Goal: Task Accomplishment & Management: Manage account settings

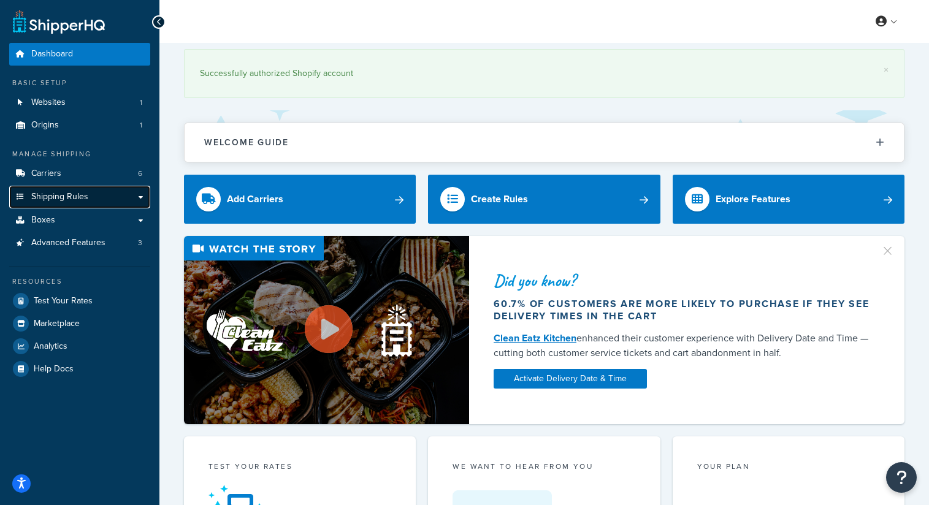
click at [78, 197] on span "Shipping Rules" at bounding box center [59, 197] width 57 height 10
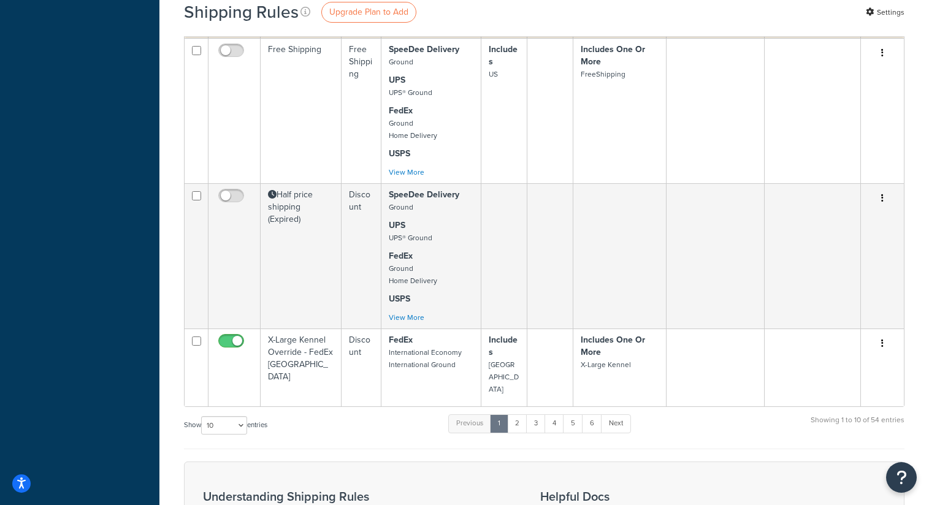
scroll to position [654, 0]
click at [519, 414] on link "2" at bounding box center [517, 422] width 20 height 18
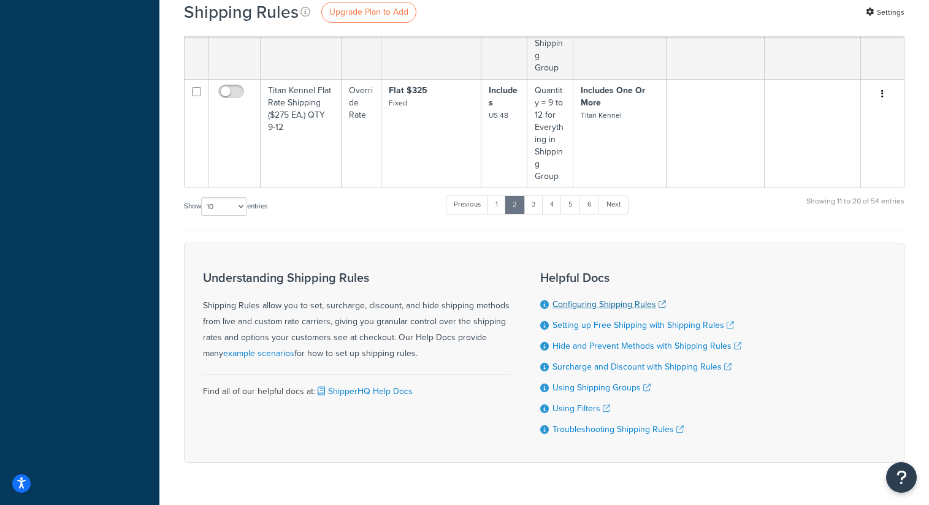
scroll to position [988, 0]
click at [539, 195] on link "3" at bounding box center [533, 204] width 20 height 18
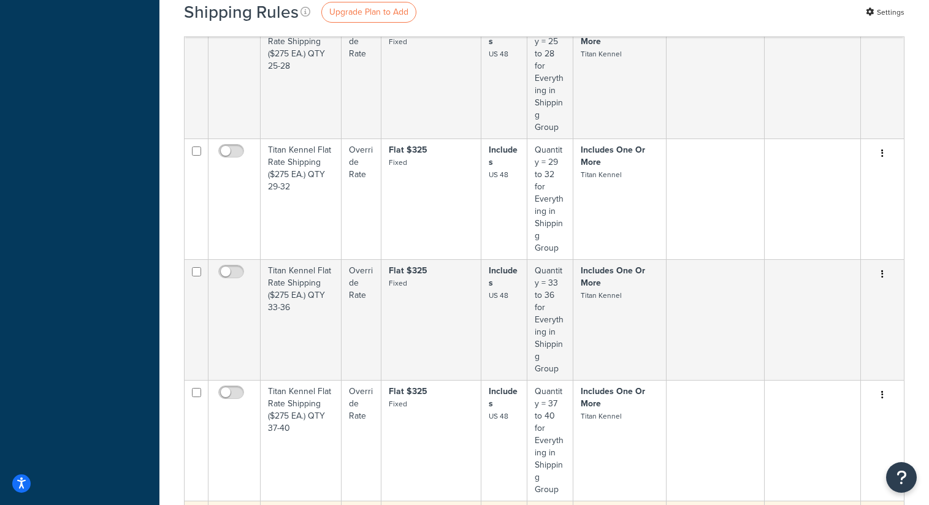
scroll to position [1226, 0]
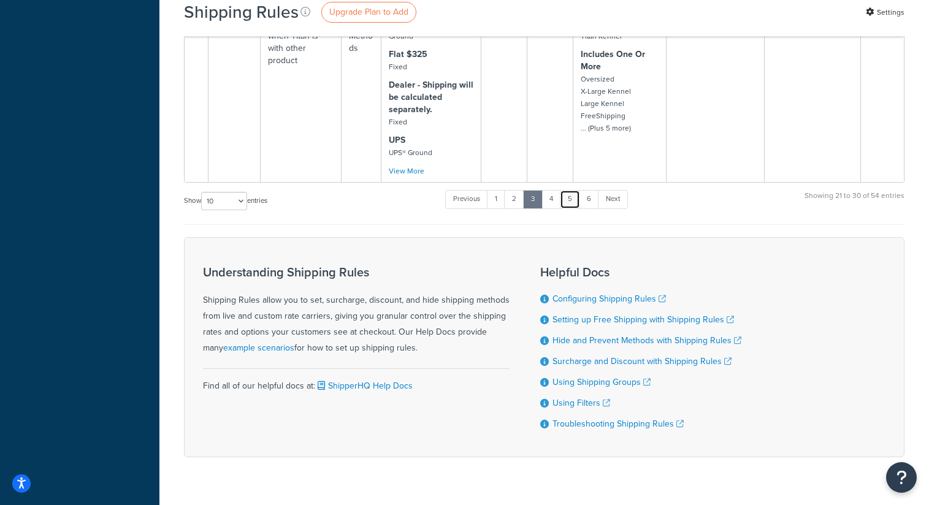
click at [561, 190] on link "5" at bounding box center [570, 199] width 20 height 18
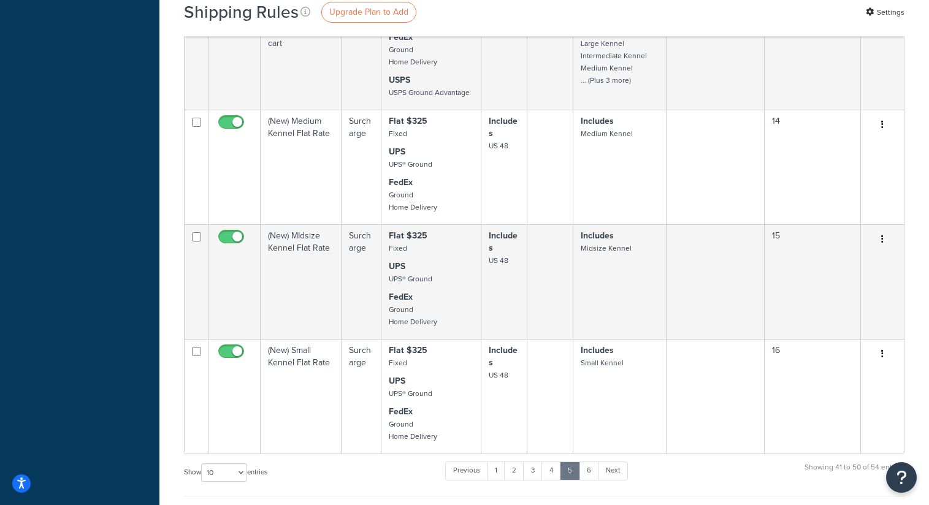
scroll to position [1021, 0]
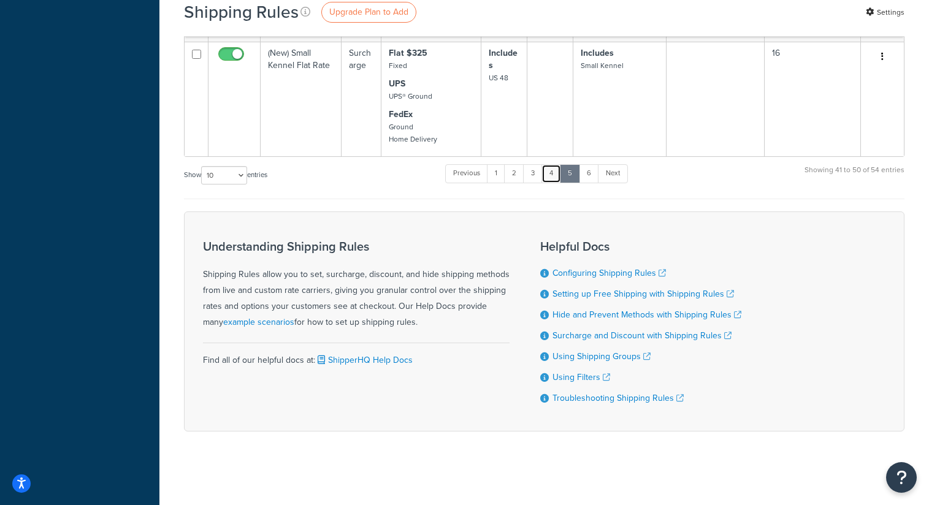
click at [546, 169] on link "4" at bounding box center [551, 173] width 20 height 18
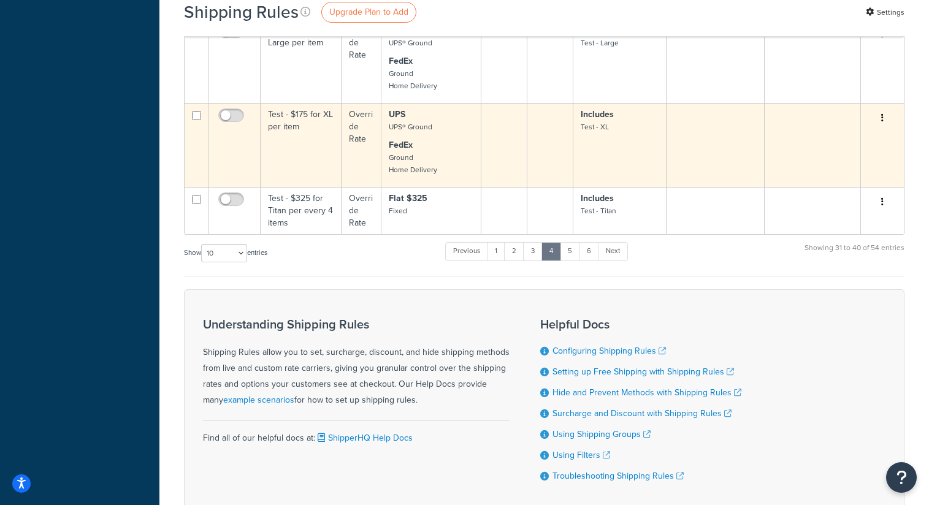
scroll to position [1149, 0]
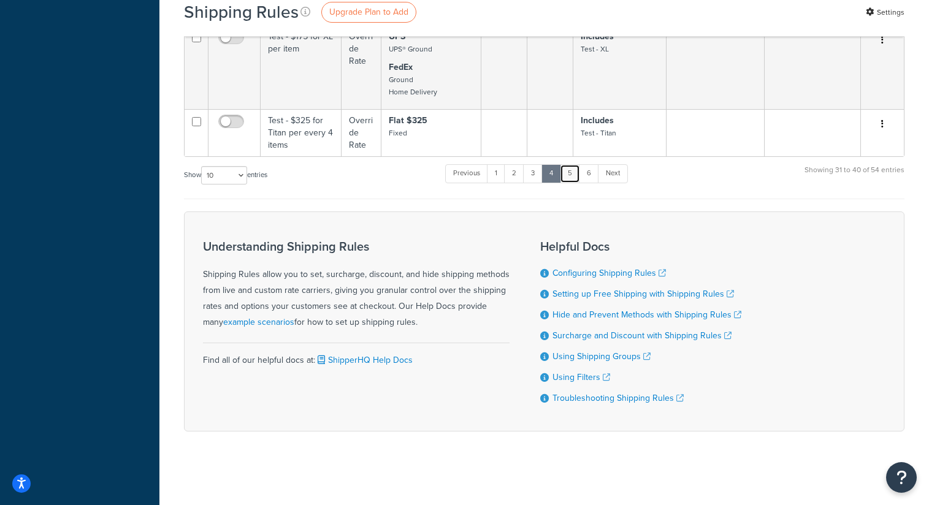
click at [568, 166] on link "5" at bounding box center [570, 173] width 20 height 18
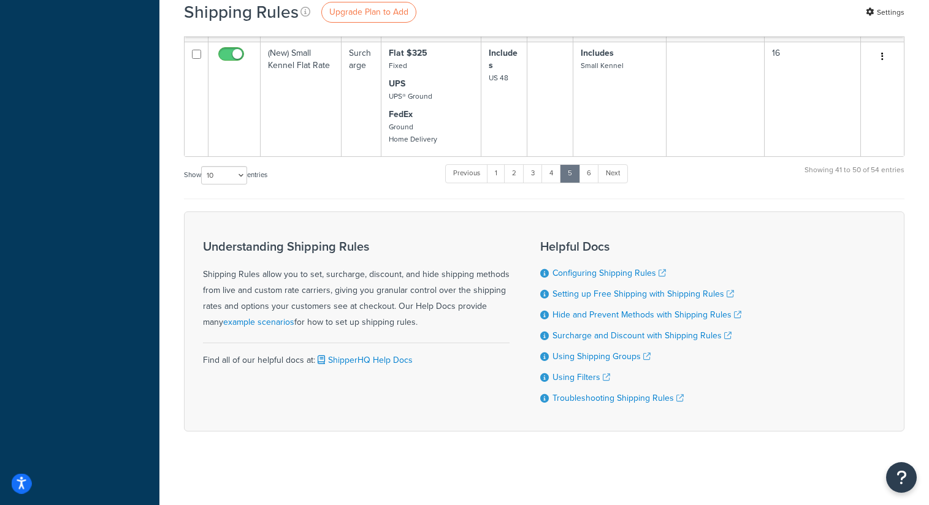
scroll to position [1021, 0]
click at [591, 171] on link "6" at bounding box center [589, 173] width 20 height 18
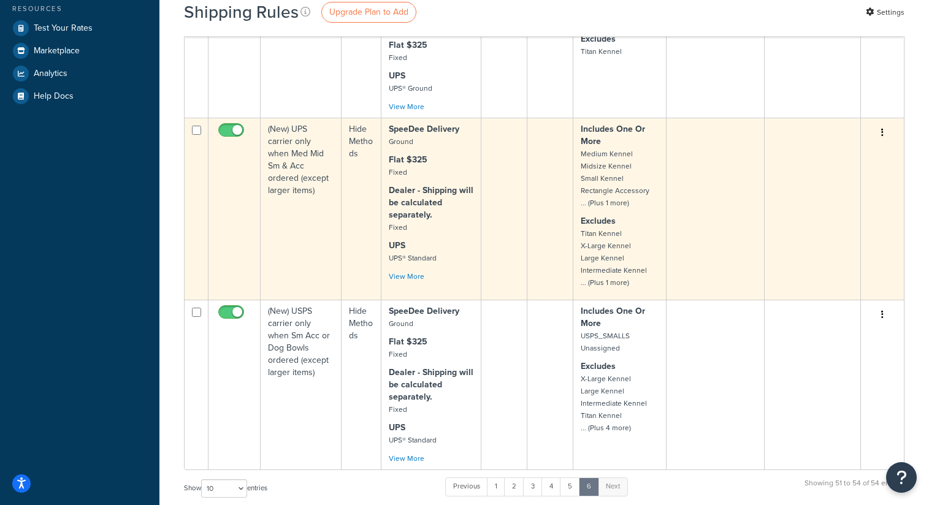
scroll to position [512, 0]
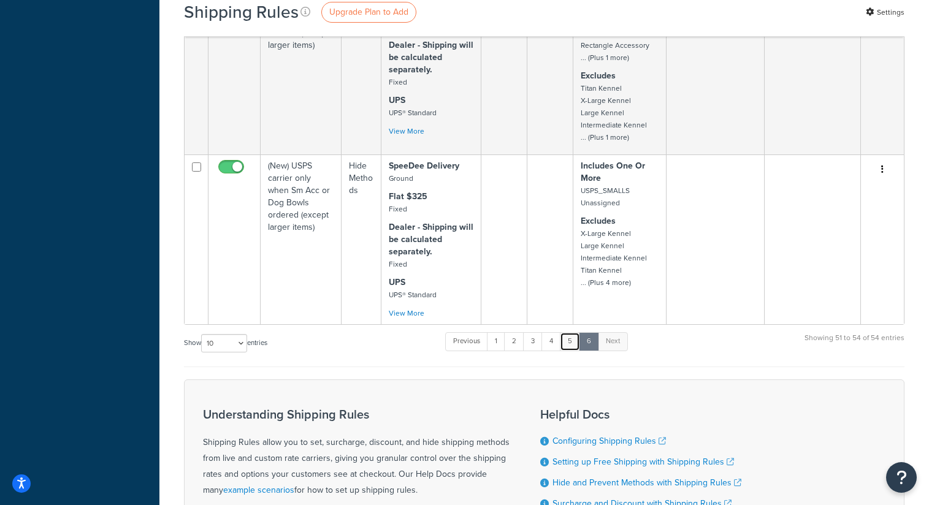
click at [573, 351] on link "5" at bounding box center [570, 341] width 20 height 18
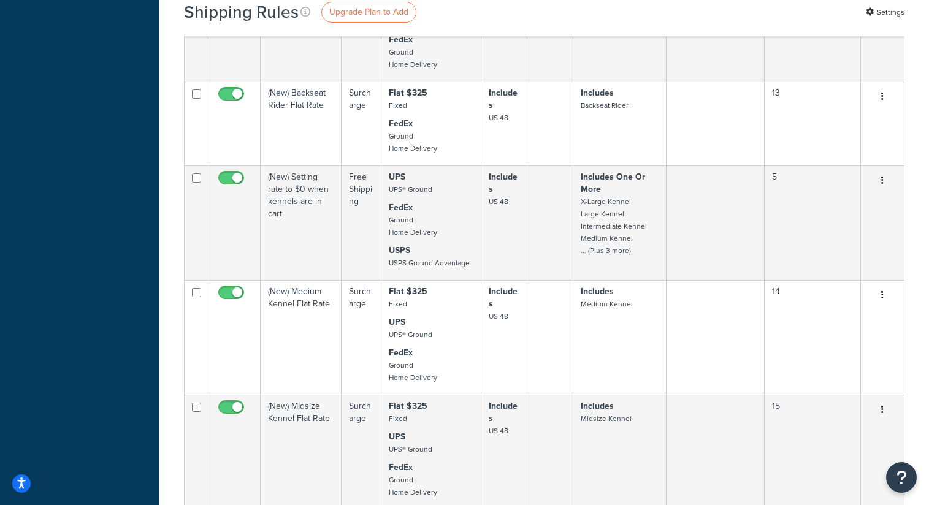
scroll to position [807, 0]
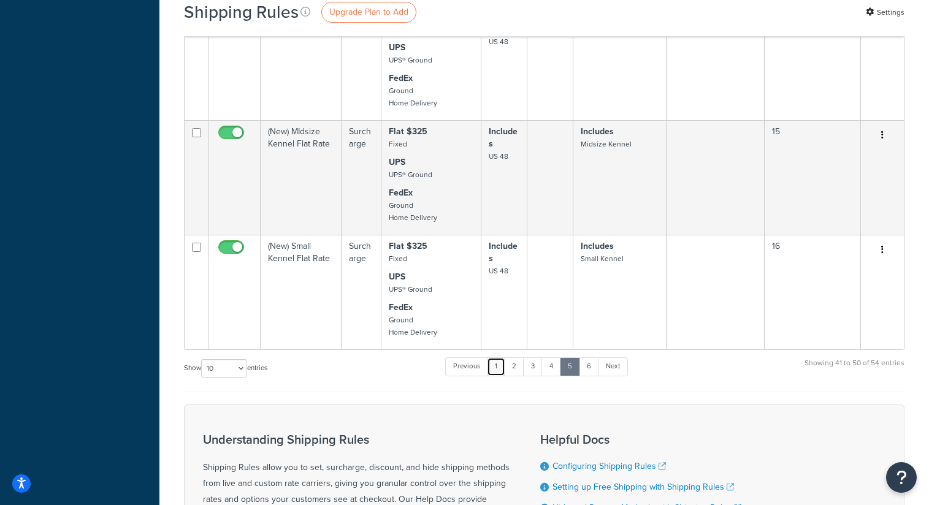
click at [499, 376] on link "1" at bounding box center [496, 366] width 18 height 18
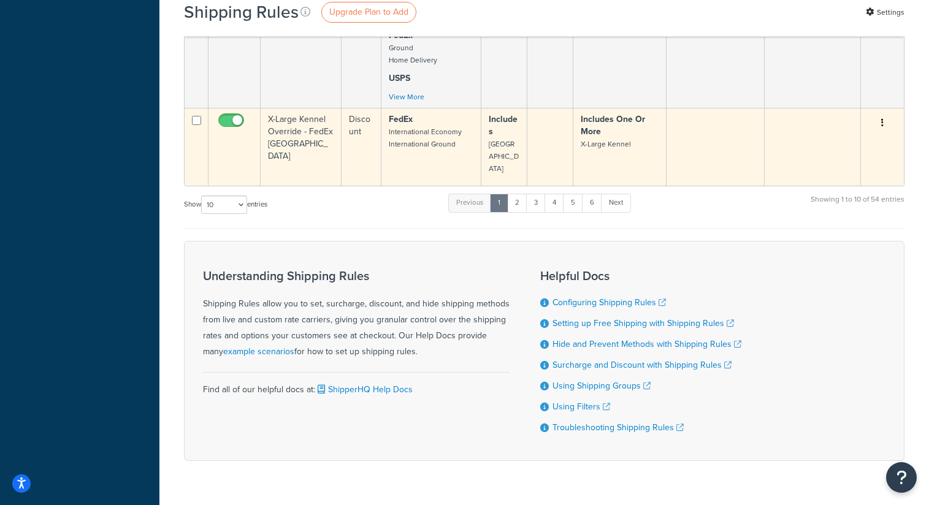
scroll to position [878, 0]
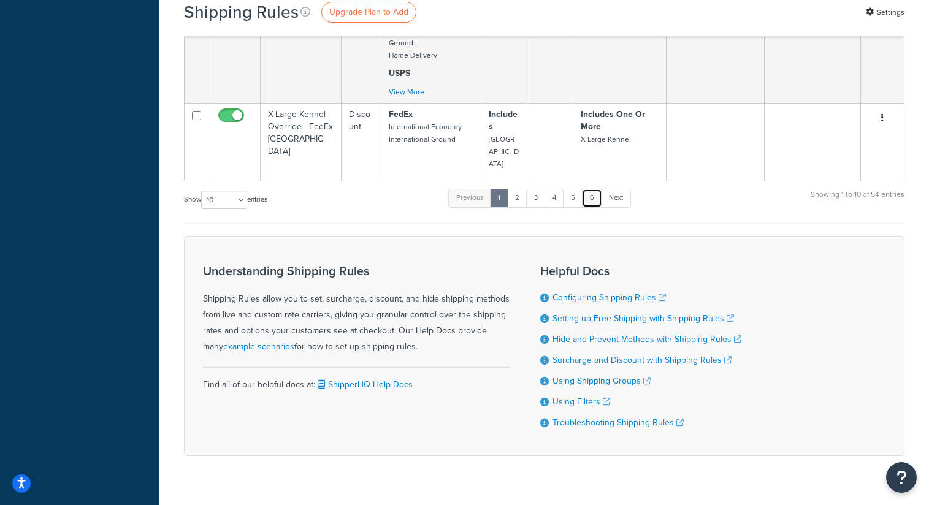
click at [599, 189] on link "6" at bounding box center [592, 198] width 20 height 18
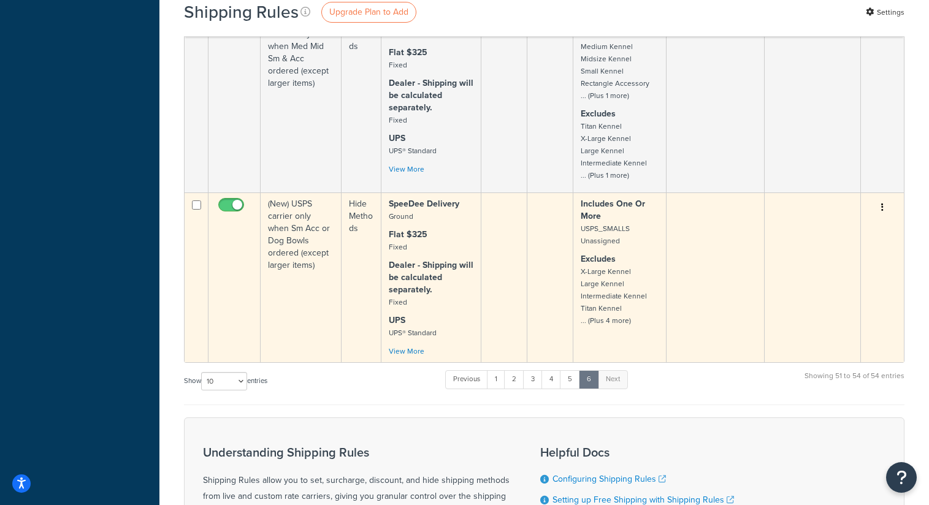
scroll to position [354, 0]
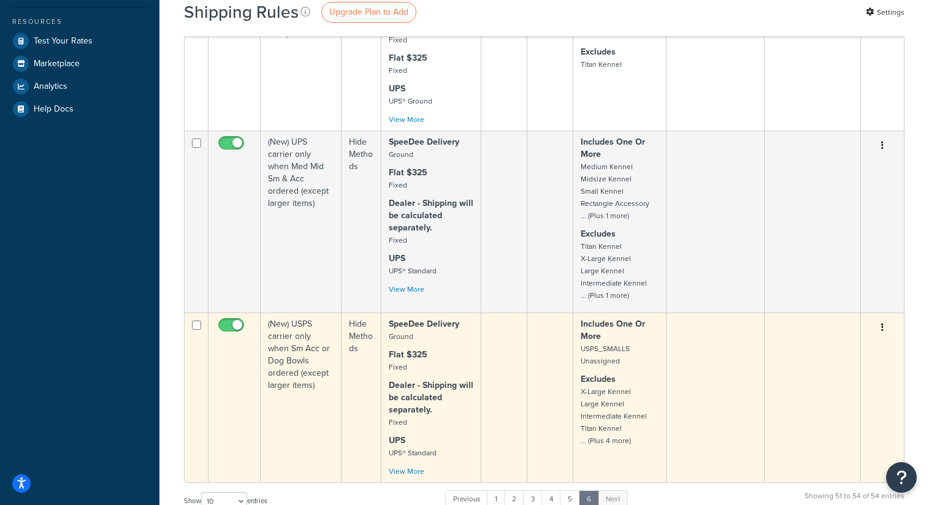
click at [605, 354] on small "USPS_SMALLS Unassigned" at bounding box center [604, 354] width 49 height 23
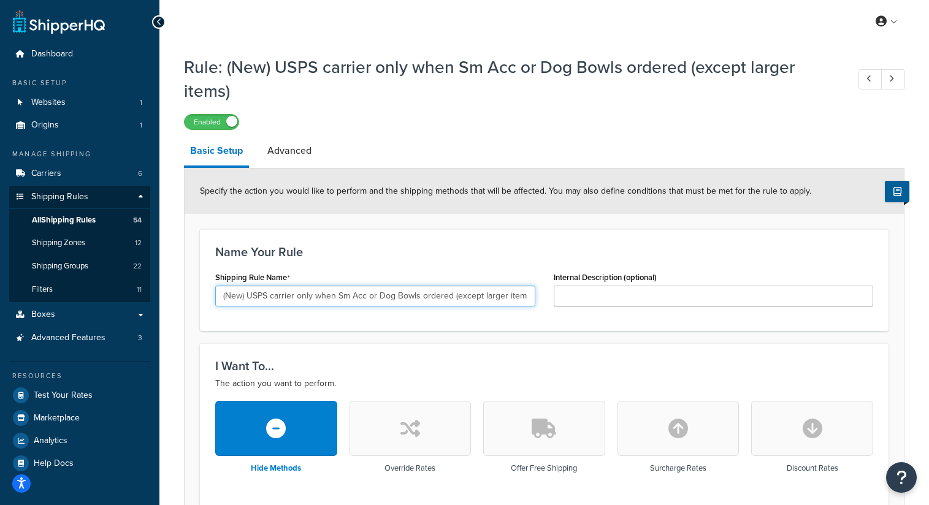
click at [506, 297] on input "(New) USPS carrier only when Sm Acc or Dog Bowls ordered (except larger items)" at bounding box center [375, 296] width 320 height 21
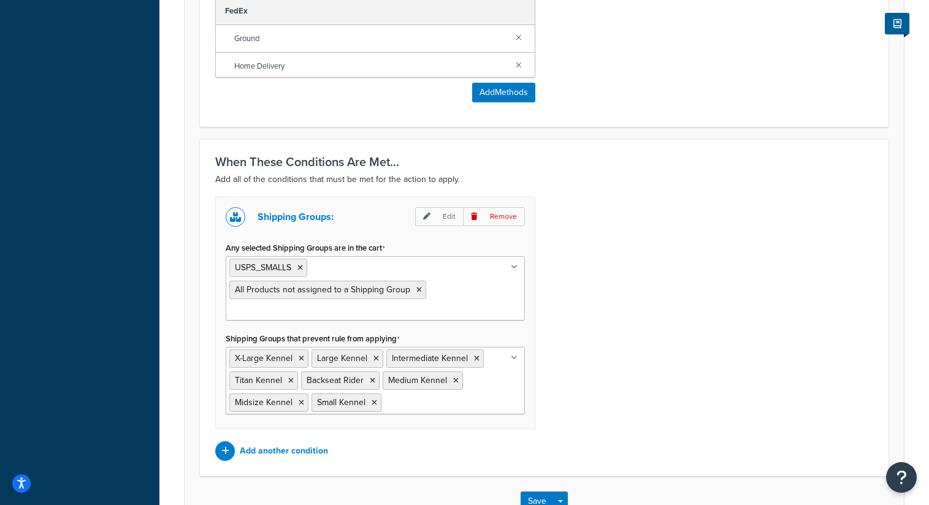
scroll to position [801, 0]
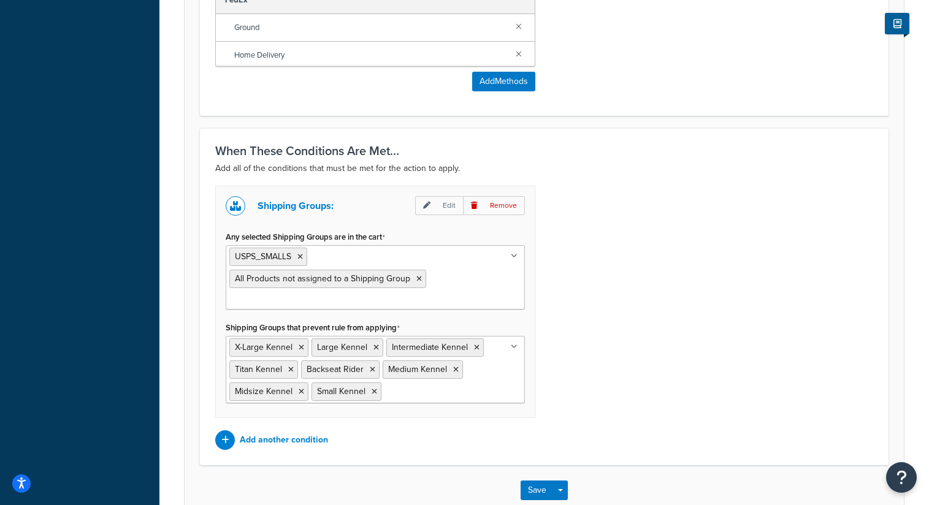
click at [417, 294] on ul "USPS_SMALLS All Products not assigned to a Shipping Group" at bounding box center [375, 277] width 299 height 64
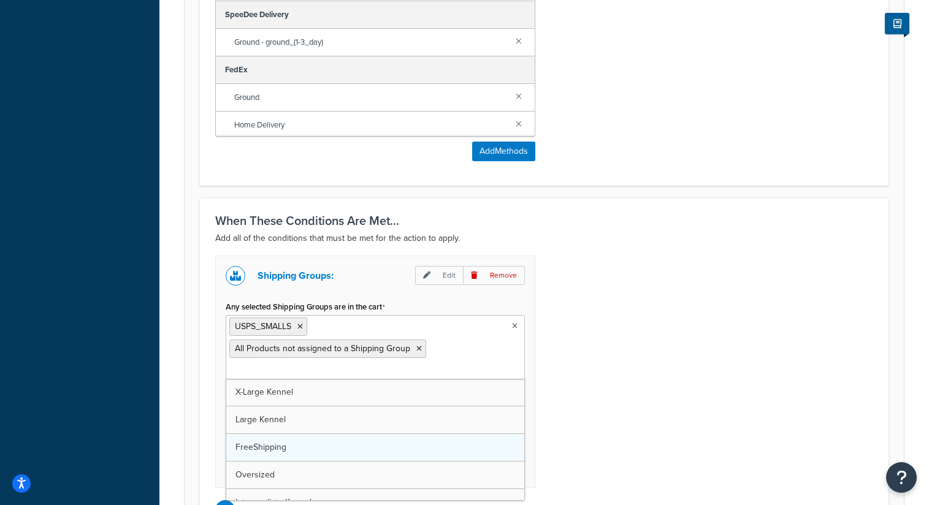
scroll to position [730, 0]
click at [579, 348] on div "Shipping Groups: Edit Remove Any selected Shipping Groups are in the cart USPS_…" at bounding box center [544, 388] width 676 height 264
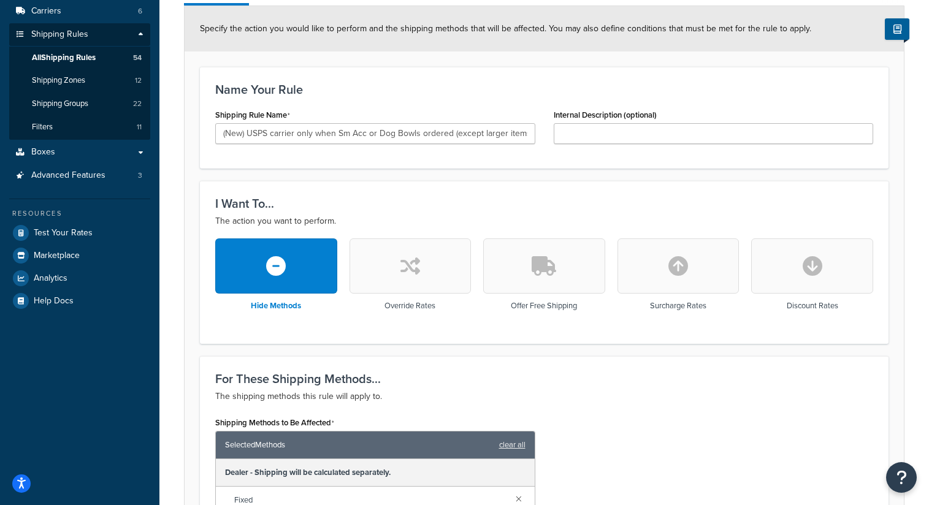
scroll to position [114, 0]
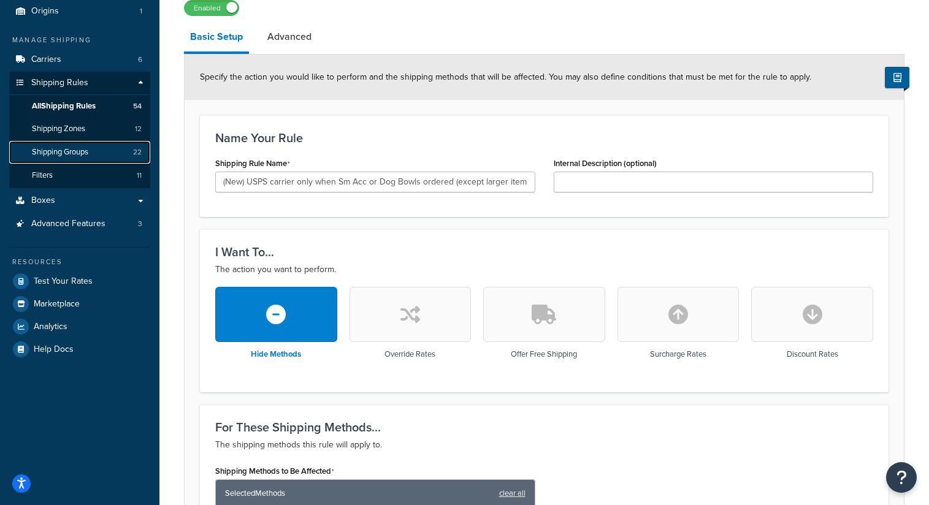
click at [137, 150] on span "22" at bounding box center [137, 152] width 9 height 10
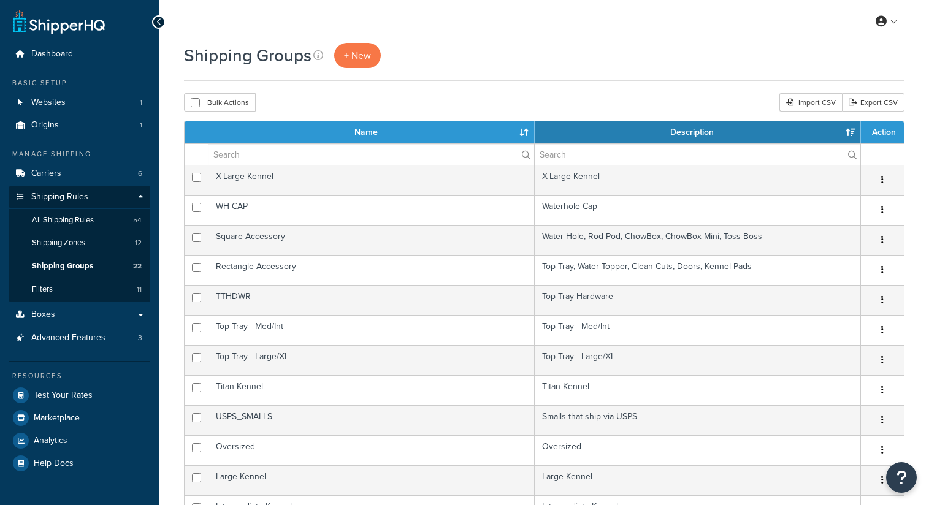
select select "15"
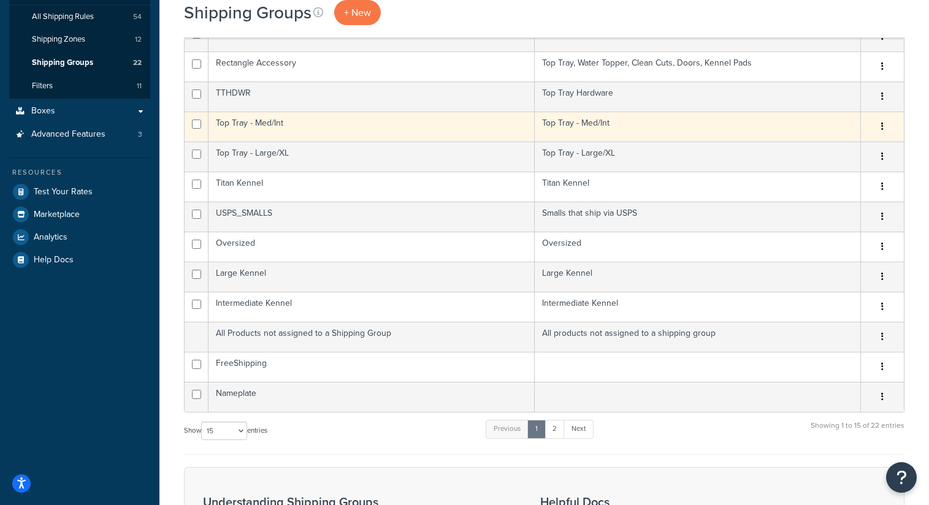
scroll to position [205, 0]
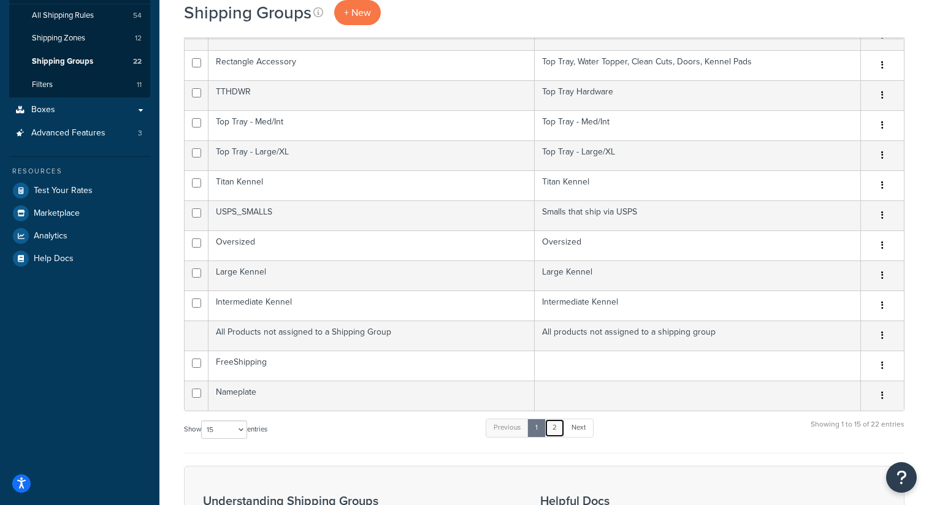
click at [558, 434] on link "2" at bounding box center [554, 428] width 20 height 18
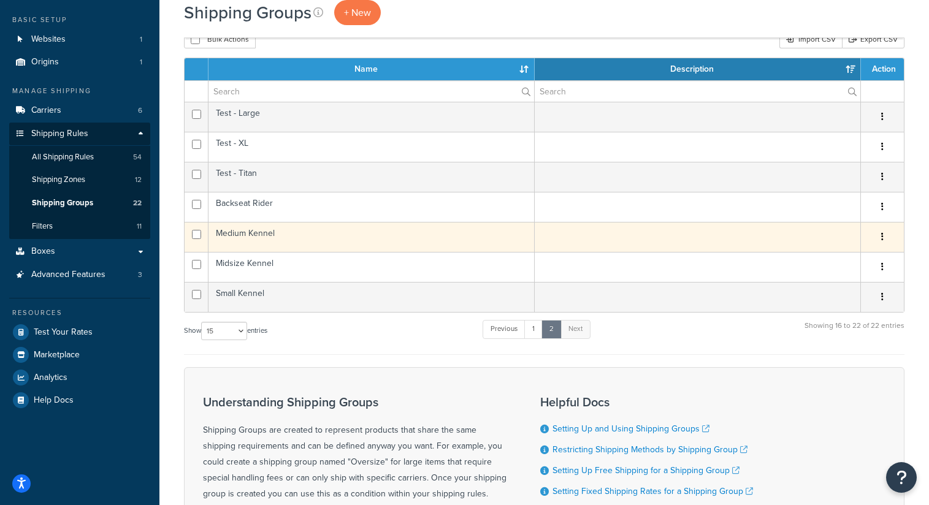
scroll to position [0, 0]
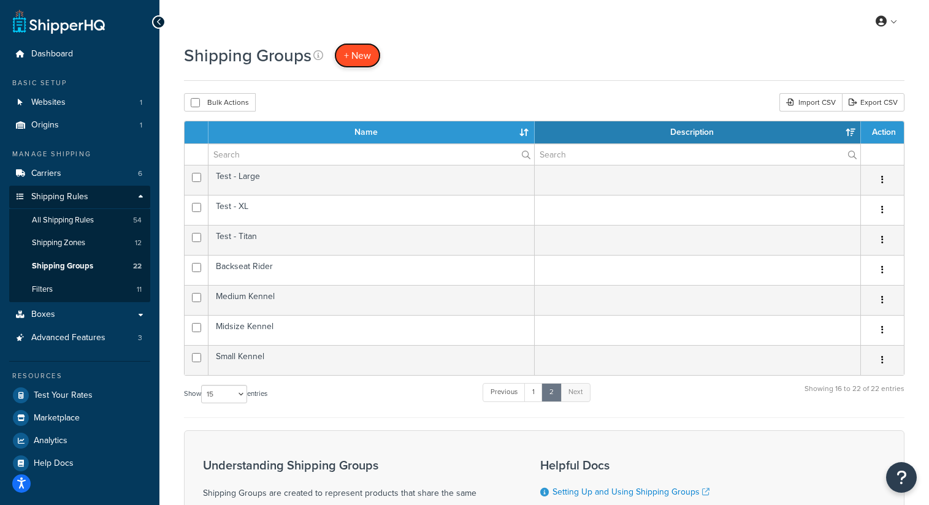
click at [368, 52] on span "+ New" at bounding box center [357, 55] width 27 height 14
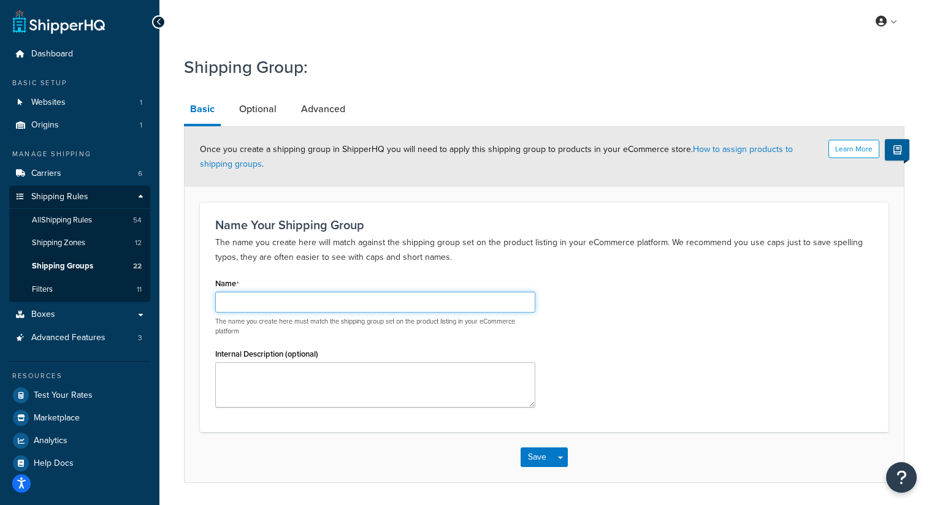
click at [316, 305] on input "Name" at bounding box center [375, 302] width 320 height 21
type input "Small Accessory"
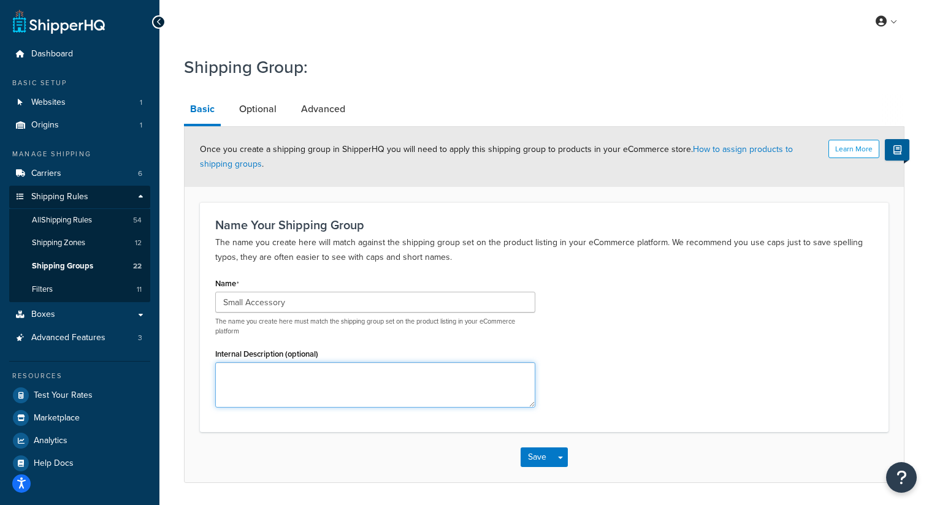
click at [310, 372] on textarea "Internal Description (optional)" at bounding box center [375, 384] width 320 height 45
type textarea "Shipping USPS for handles, SLRK, etc.."
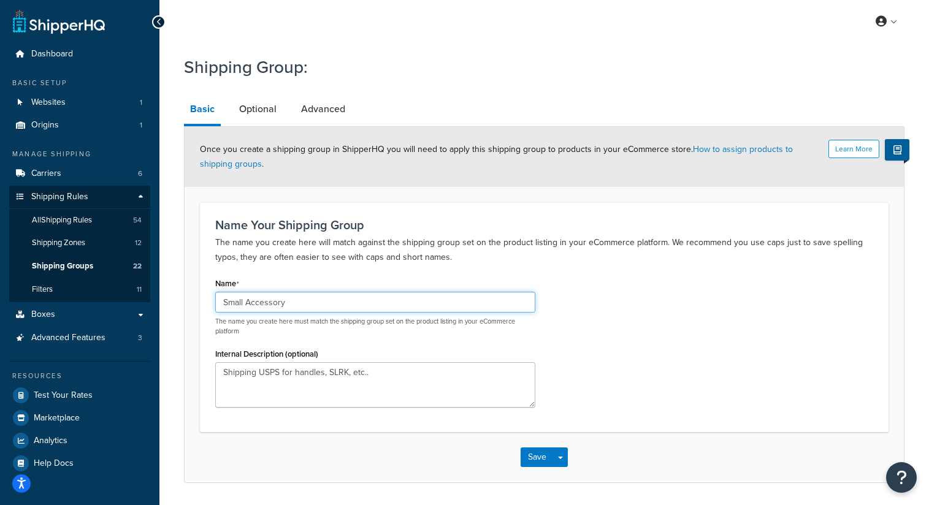
click at [340, 303] on input "Small Accessory" at bounding box center [375, 302] width 320 height 21
type input "Small Accessory - USPS"
click at [550, 457] on button "Save" at bounding box center [536, 457] width 33 height 20
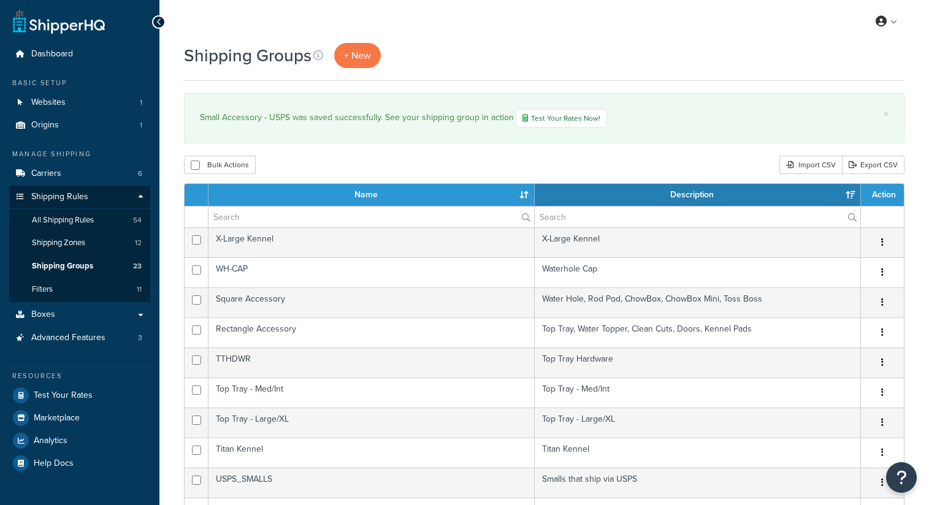
select select "15"
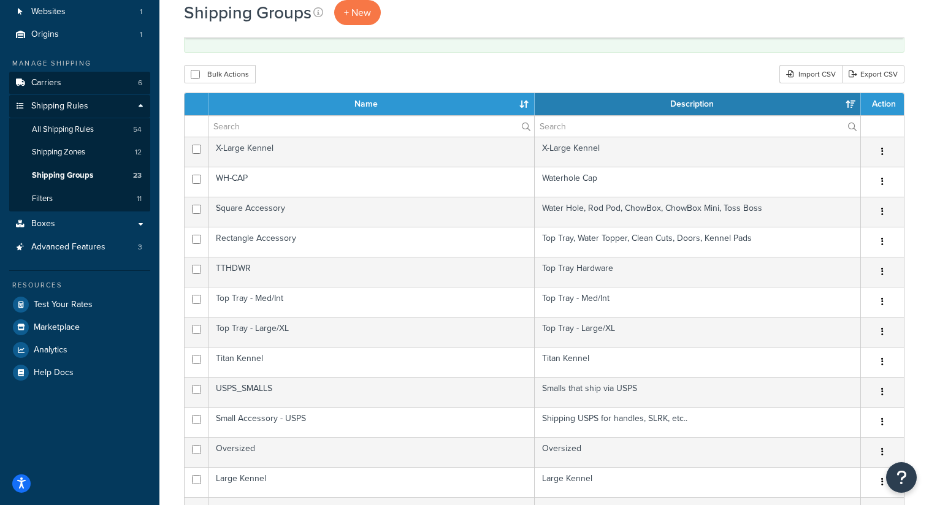
scroll to position [69, 0]
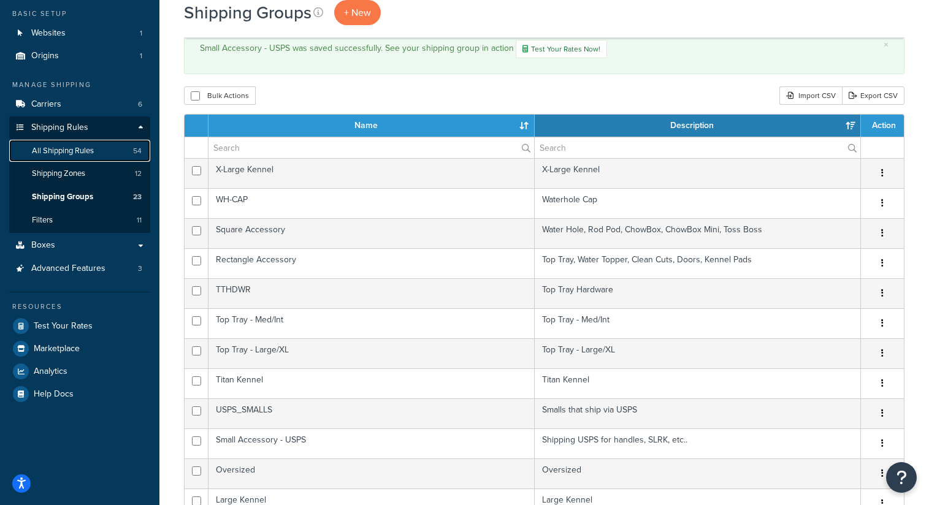
click at [83, 150] on span "All Shipping Rules" at bounding box center [63, 151] width 62 height 10
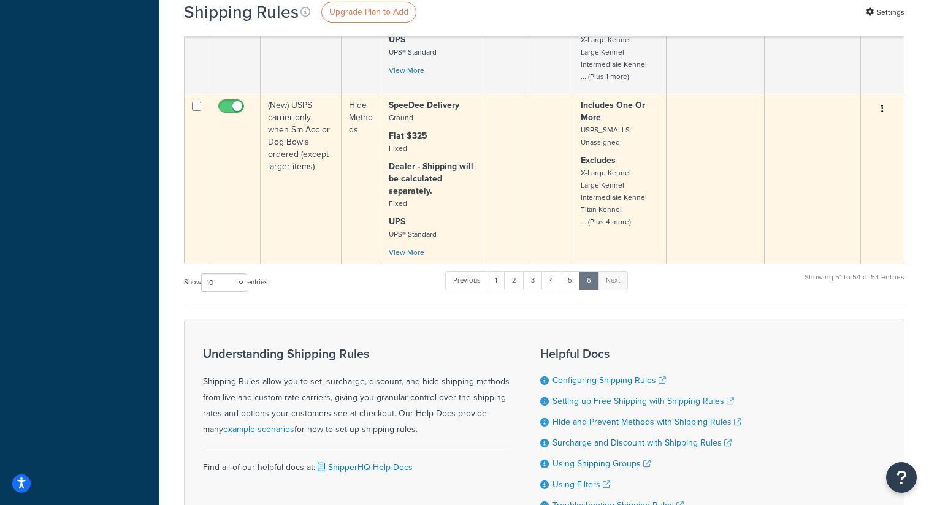
scroll to position [574, 0]
click at [308, 186] on td "(New) USPS carrier only when Sm Acc or Dog Bowls ordered (except larger items)" at bounding box center [301, 178] width 81 height 170
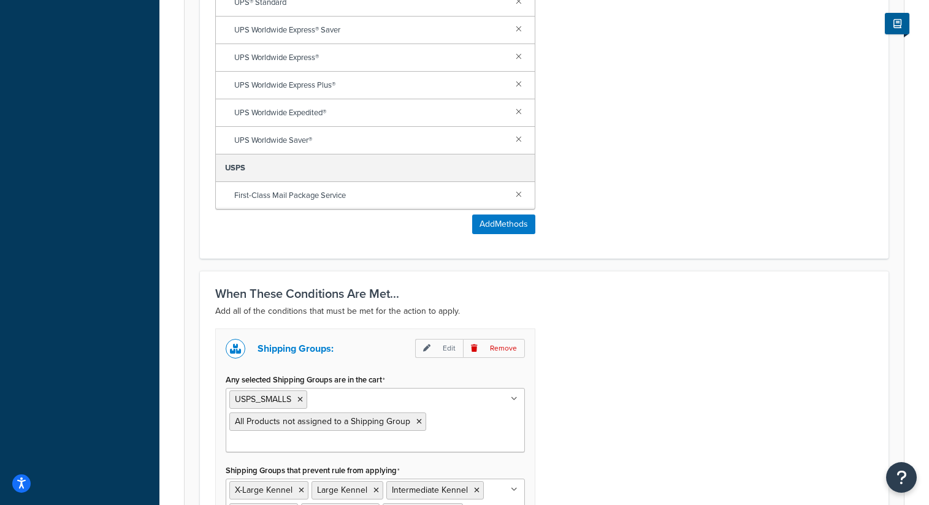
scroll to position [816, 0]
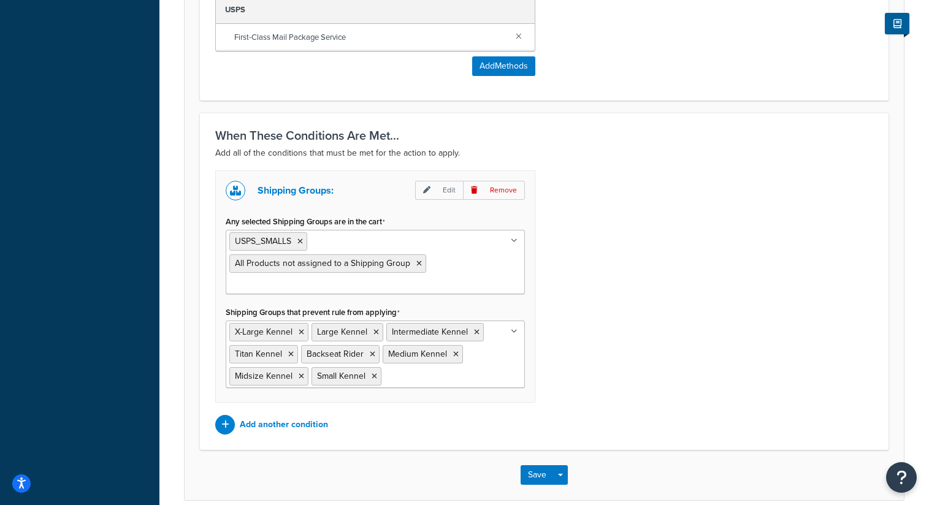
click at [439, 278] on ul "USPS_SMALLS All Products not assigned to a Shipping Group" at bounding box center [375, 262] width 299 height 64
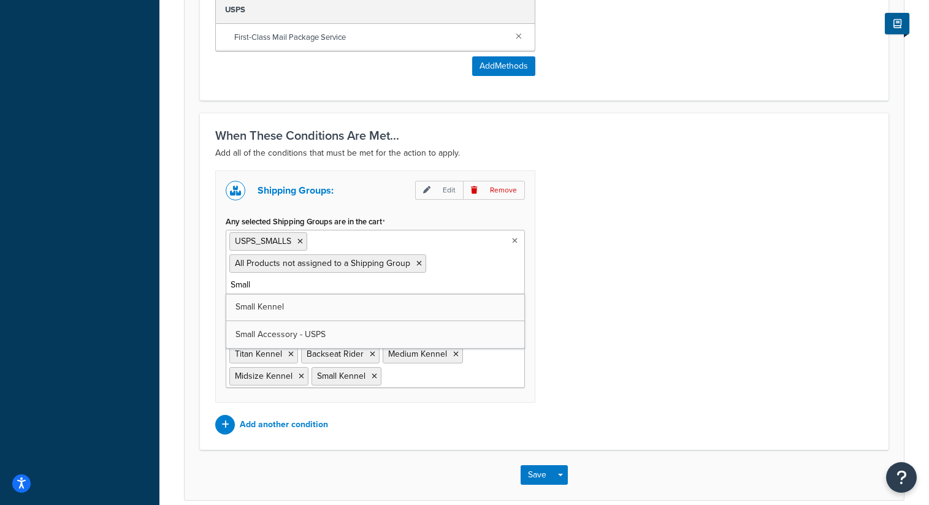
type input "Small"
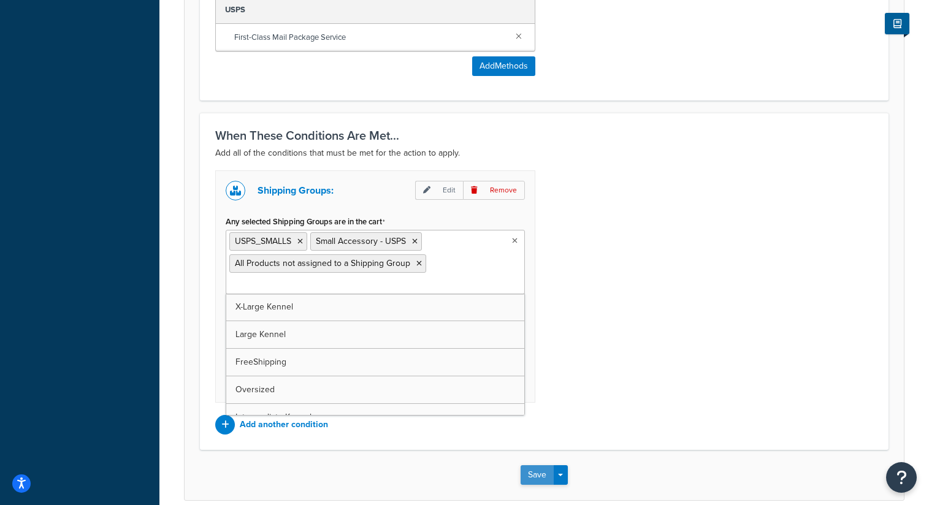
click at [536, 475] on button "Save" at bounding box center [536, 475] width 33 height 20
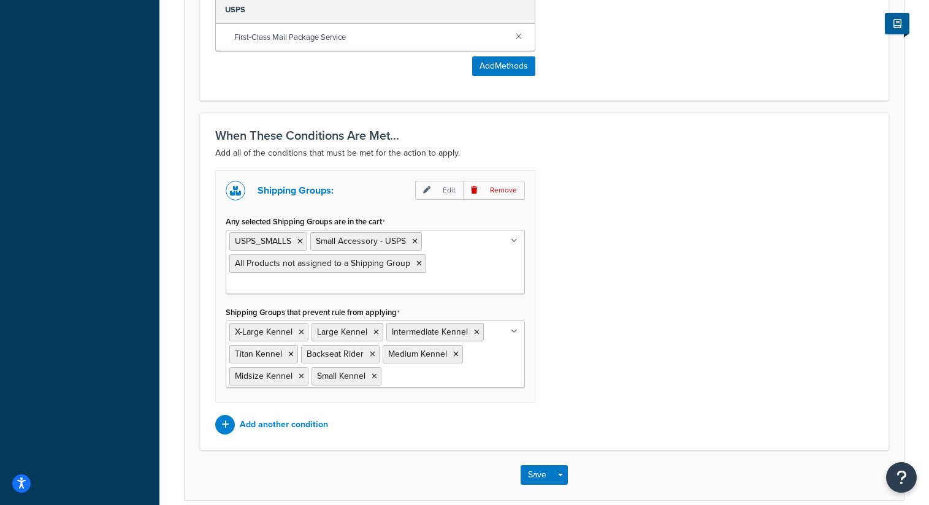
scroll to position [0, 0]
